Goal: Task Accomplishment & Management: Manage account settings

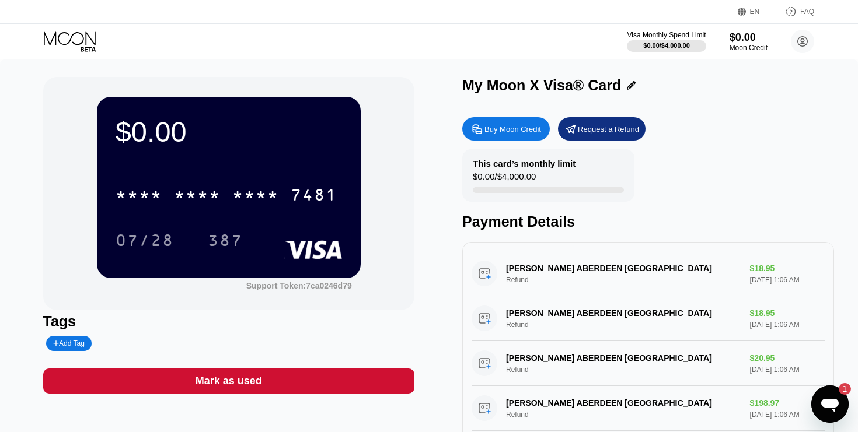
click at [842, 389] on div "1" at bounding box center [845, 389] width 12 height 12
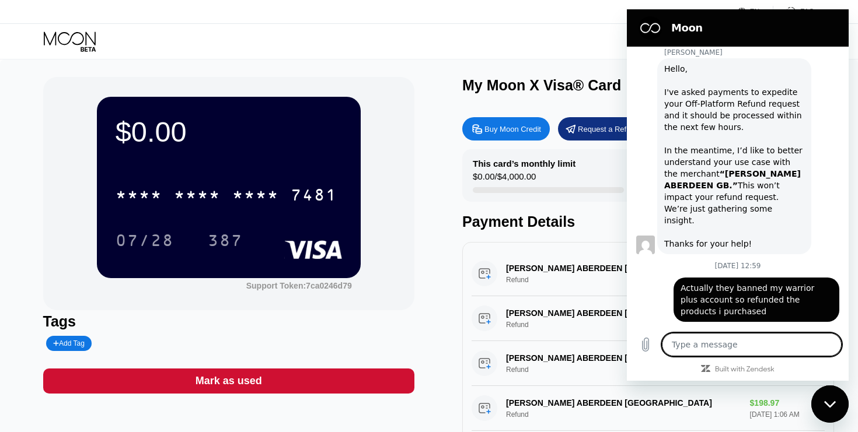
scroll to position [612, 0]
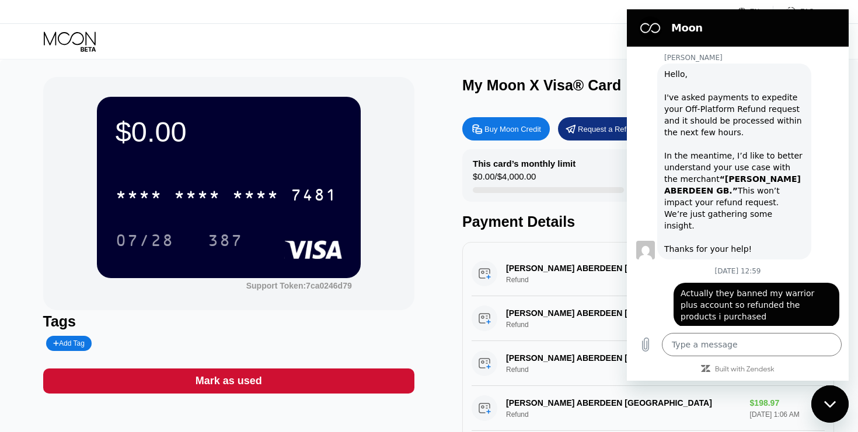
click at [831, 401] on icon "Close messaging window" at bounding box center [830, 405] width 12 height 8
type textarea "x"
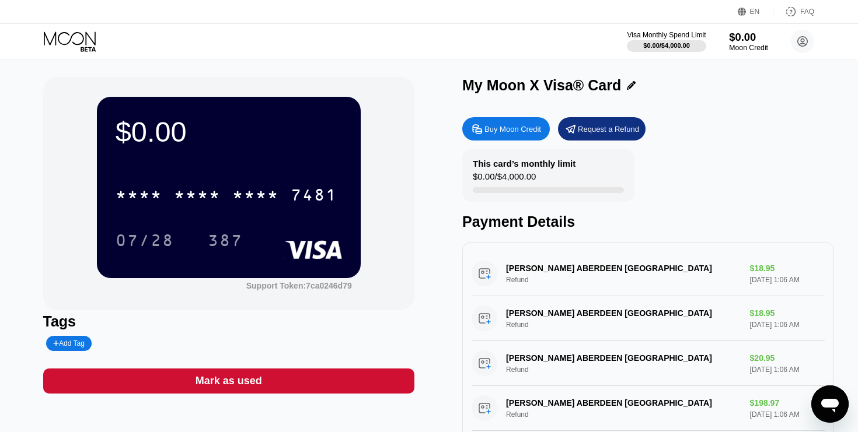
click at [732, 39] on div "$0.00" at bounding box center [748, 37] width 39 height 12
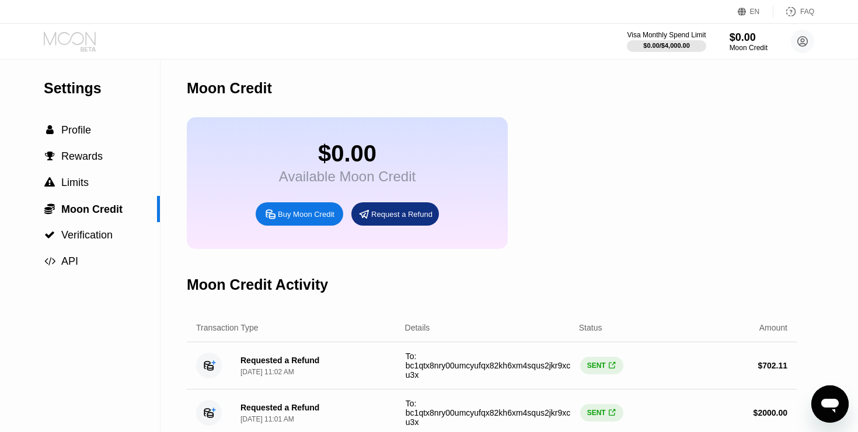
click at [72, 50] on icon at bounding box center [71, 42] width 54 height 20
